Goal: Check status: Check status

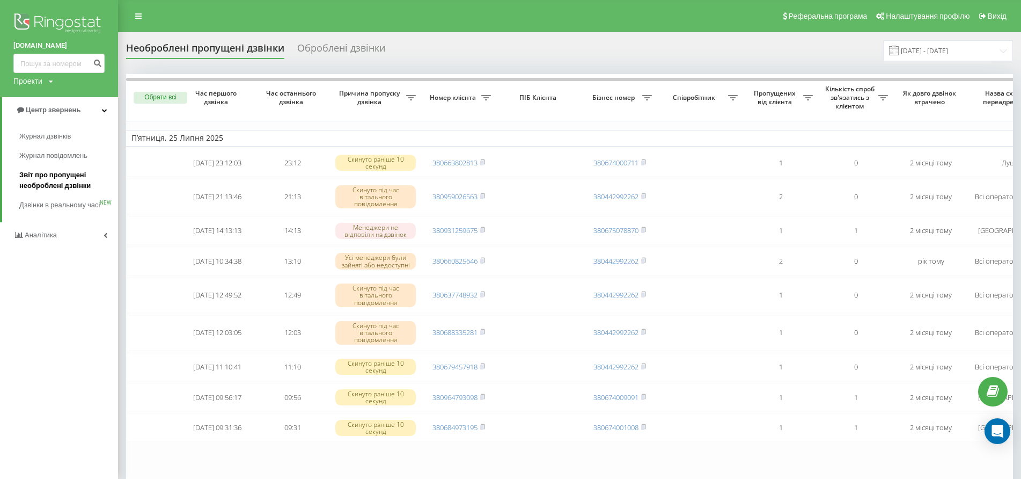
click at [50, 183] on span "Звіт про пропущені необроблені дзвінки" at bounding box center [65, 180] width 93 height 21
click at [56, 179] on span "Звіт про пропущені необроблені дзвінки" at bounding box center [65, 180] width 93 height 21
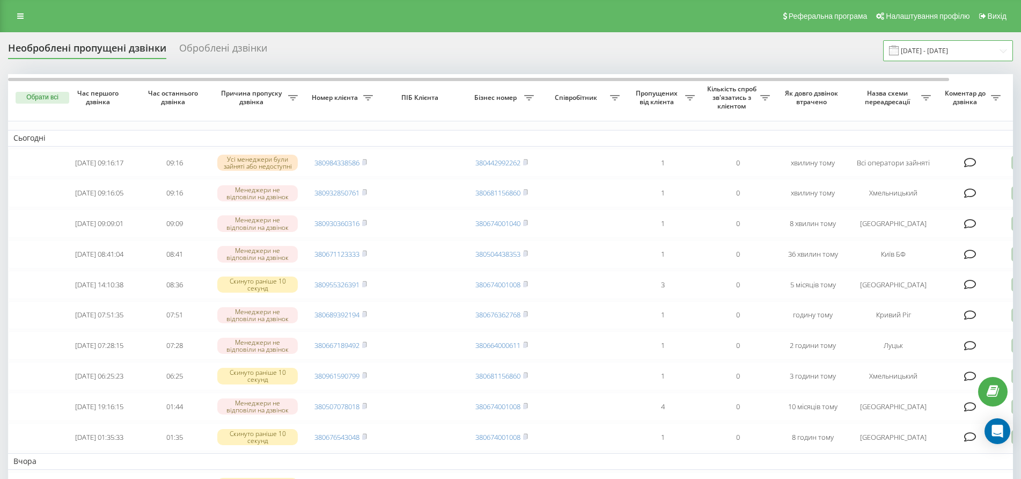
click at [925, 49] on input "[DATE] - [DATE]" at bounding box center [948, 50] width 130 height 21
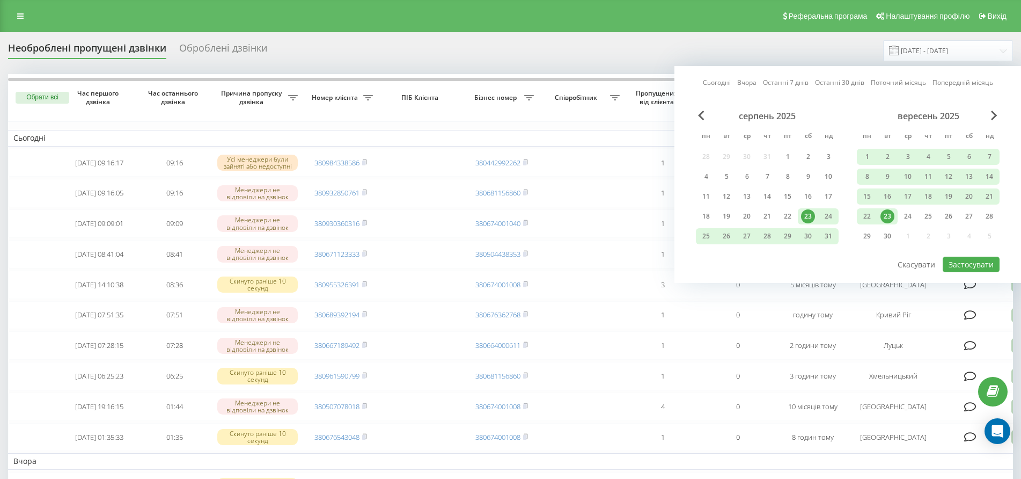
click at [716, 77] on div "Сьогодні Вчора Останні 7 днів Останні 30 днів Поточний місяць Попередній місяць…" at bounding box center [847, 174] width 347 height 217
click at [717, 82] on link "Сьогодні" at bounding box center [717, 82] width 28 height 10
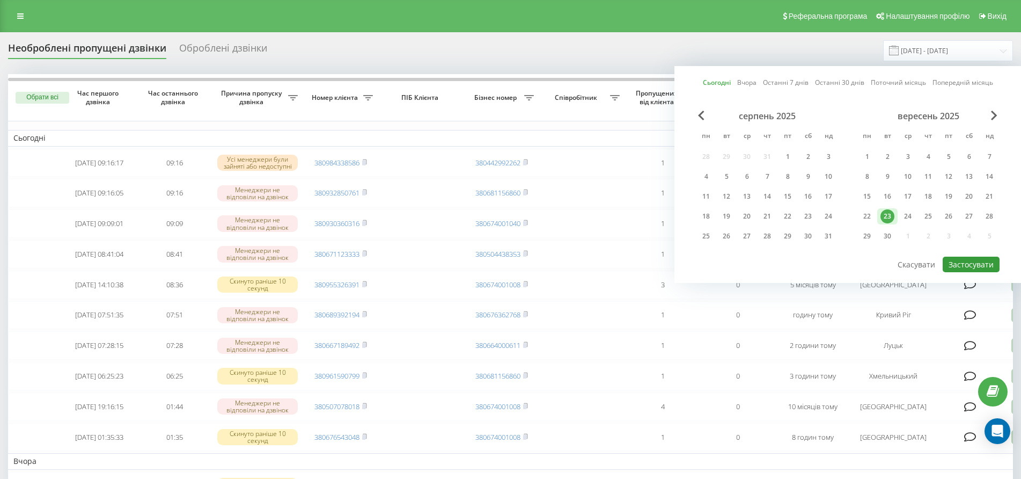
click at [974, 270] on button "Застосувати" at bounding box center [971, 264] width 57 height 16
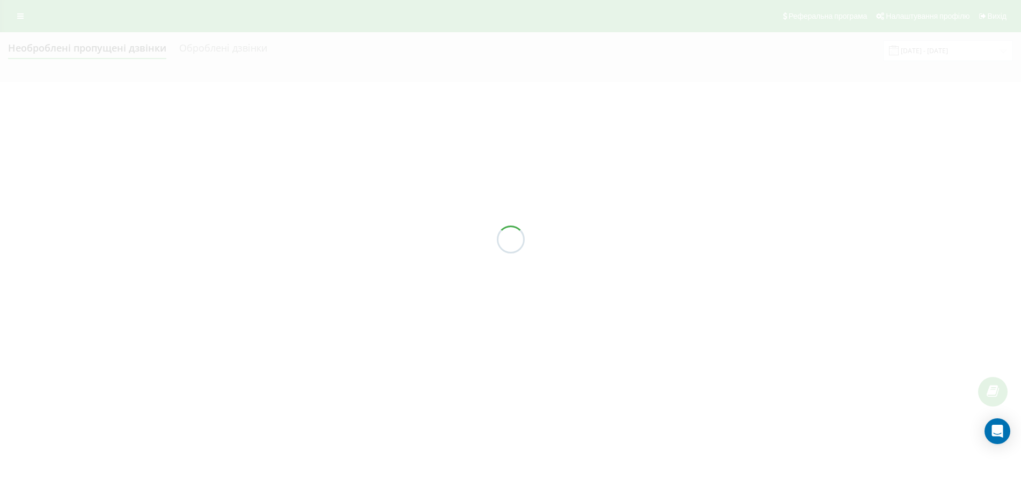
type input "[DATE] - [DATE]"
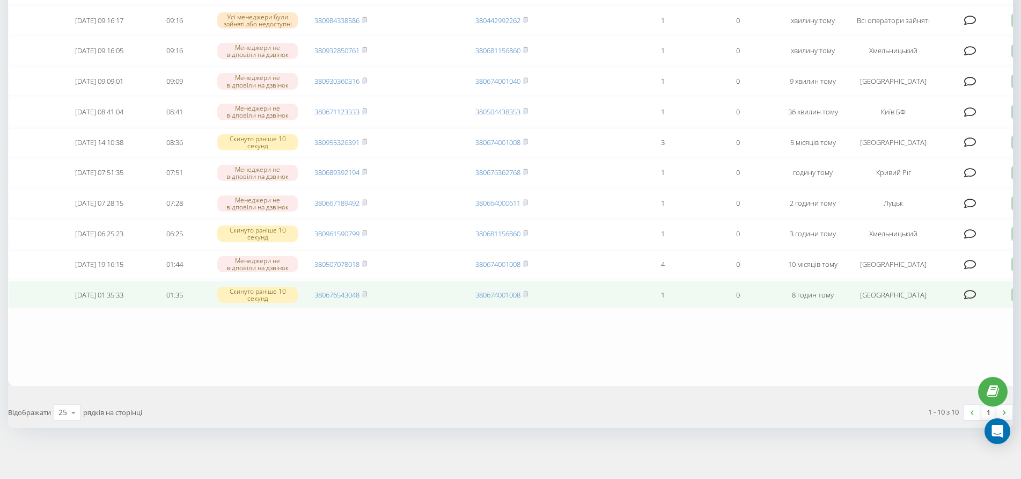
scroll to position [35, 0]
